Goal: Check status: Check status

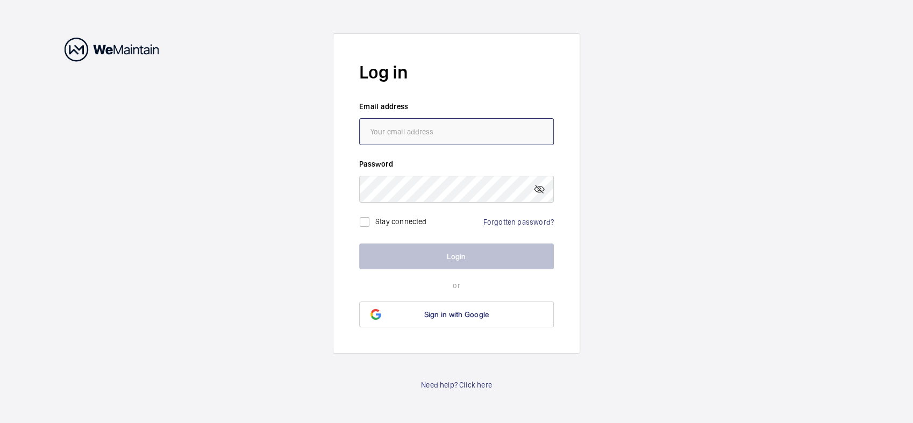
type input "[EMAIL_ADDRESS][DOMAIN_NAME]"
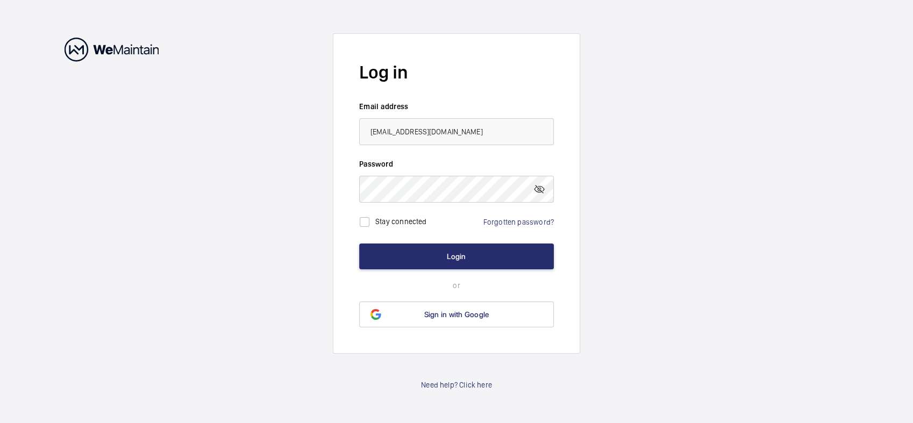
drag, startPoint x: 404, startPoint y: 225, endPoint x: 410, endPoint y: 240, distance: 16.7
click at [403, 225] on label "Stay connected" at bounding box center [401, 221] width 52 height 9
checkbox input "true"
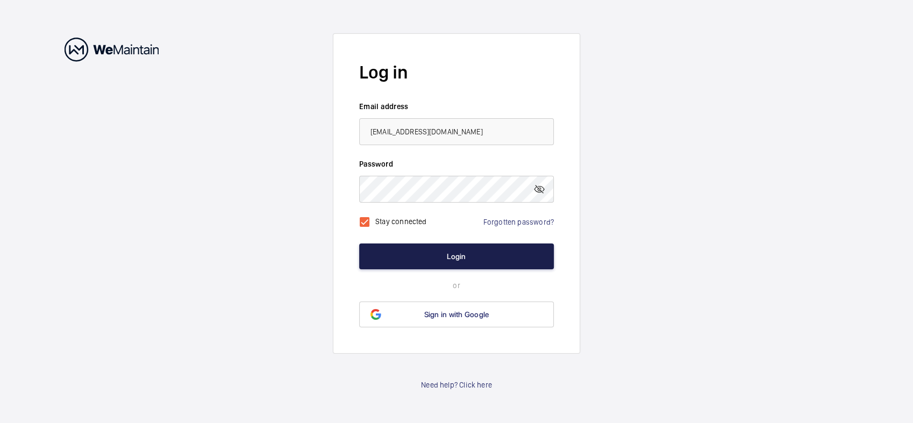
click at [419, 258] on button "Login" at bounding box center [456, 257] width 195 height 26
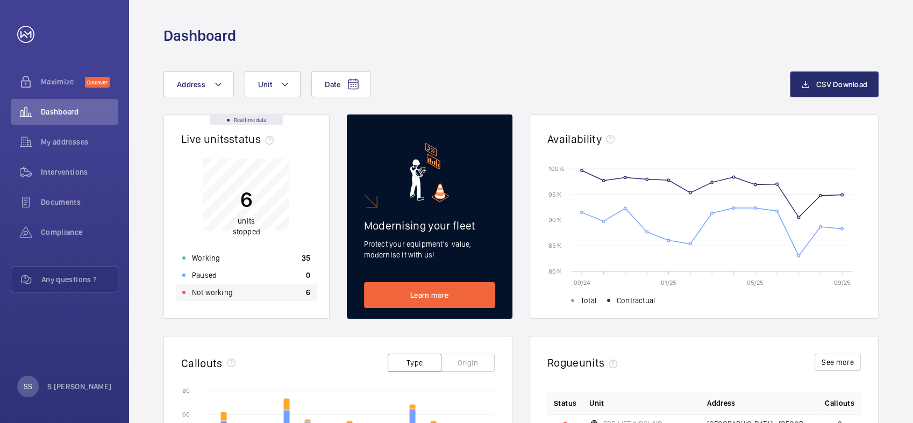
click at [256, 295] on div "Not working 6" at bounding box center [246, 292] width 141 height 17
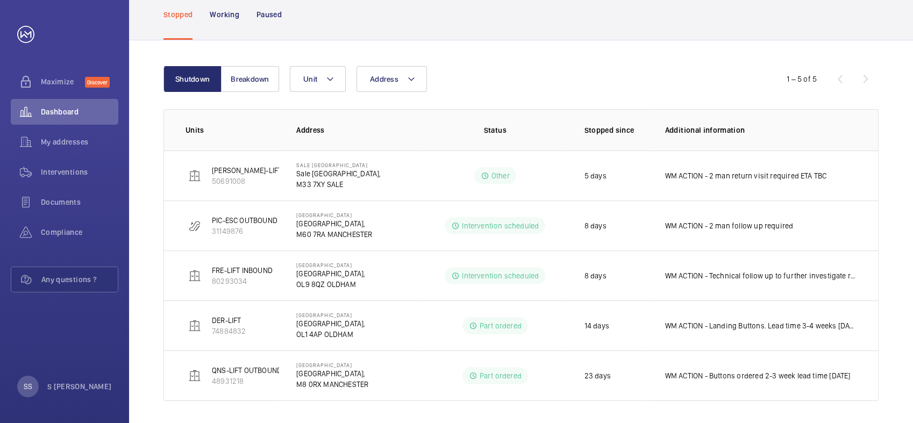
scroll to position [83, 0]
